Goal: Transaction & Acquisition: Book appointment/travel/reservation

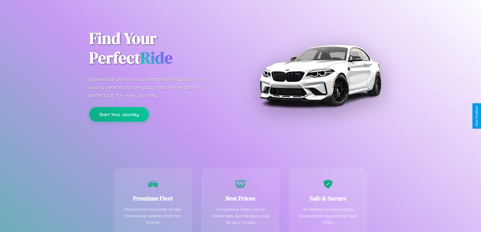
scroll to position [100, 0]
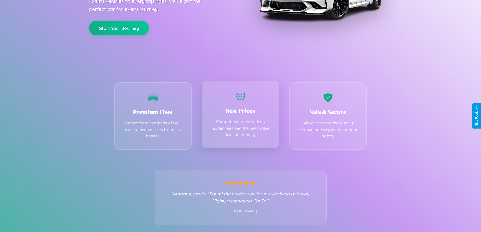
click at [240, 116] on div "Best Prices Competitive rates with no hidden fees. Get the best value for your …" at bounding box center [241, 114] width 78 height 67
click at [119, 28] on button "Start Your Journey" at bounding box center [119, 27] width 60 height 15
click at [119, 27] on button "Start Your Journey" at bounding box center [119, 27] width 60 height 15
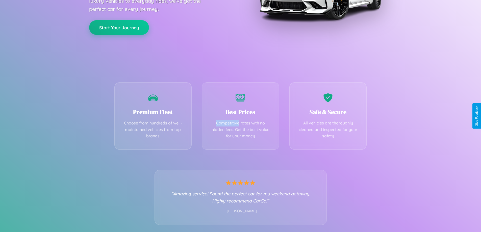
click at [119, 27] on button "Start Your Journey" at bounding box center [119, 27] width 60 height 15
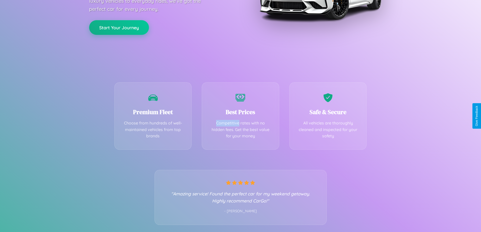
click at [119, 27] on button "Start Your Journey" at bounding box center [119, 27] width 60 height 15
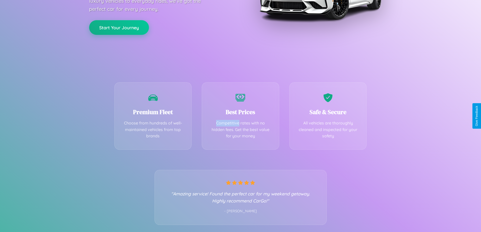
click at [119, 27] on button "Start Your Journey" at bounding box center [119, 27] width 60 height 15
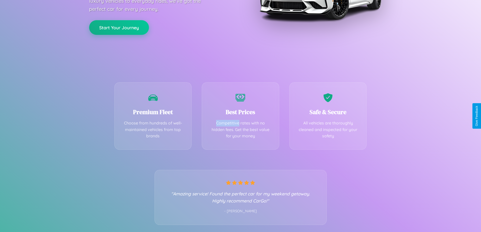
click at [119, 27] on button "Start Your Journey" at bounding box center [119, 27] width 60 height 15
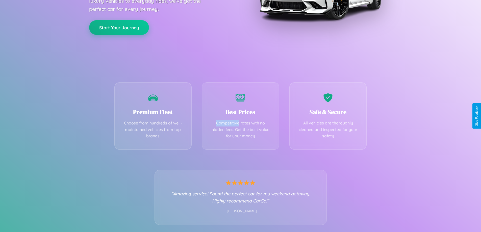
click at [119, 27] on button "Start Your Journey" at bounding box center [119, 27] width 60 height 15
